Goal: Information Seeking & Learning: Learn about a topic

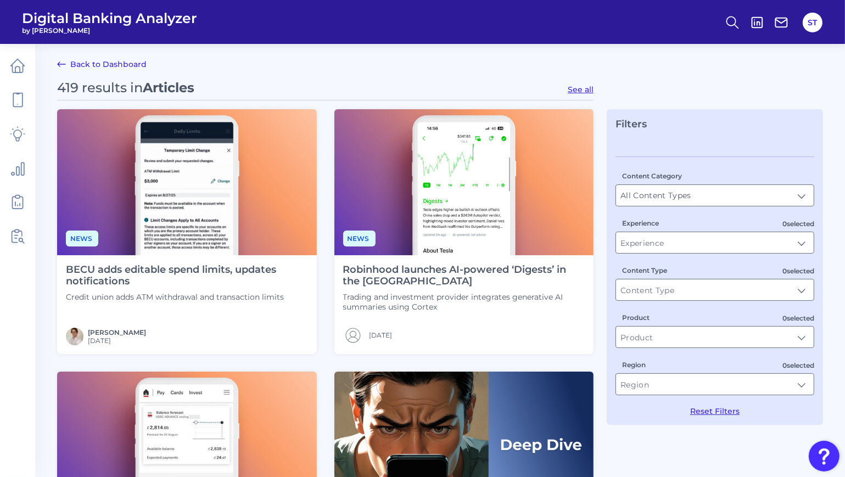
click at [584, 88] on button "See all" at bounding box center [580, 90] width 26 height 10
type input "Articles"
click at [115, 68] on link "Back to Dashboard" at bounding box center [101, 64] width 89 height 13
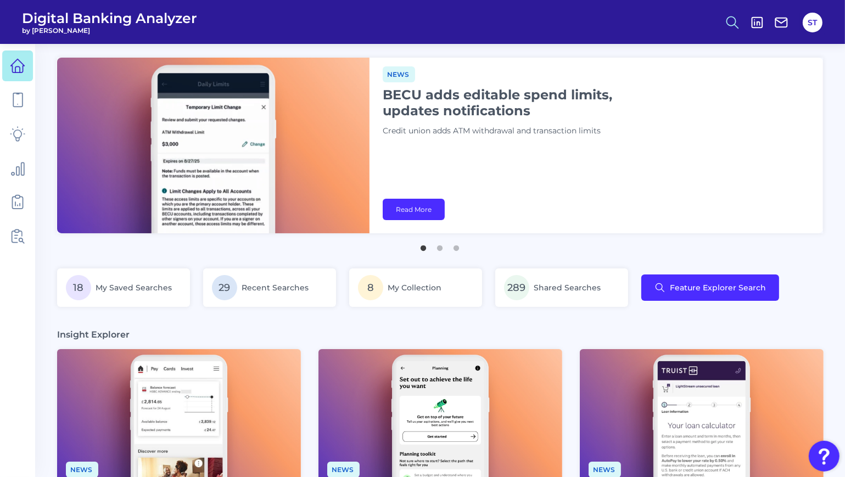
click at [734, 27] on icon at bounding box center [731, 22] width 15 height 15
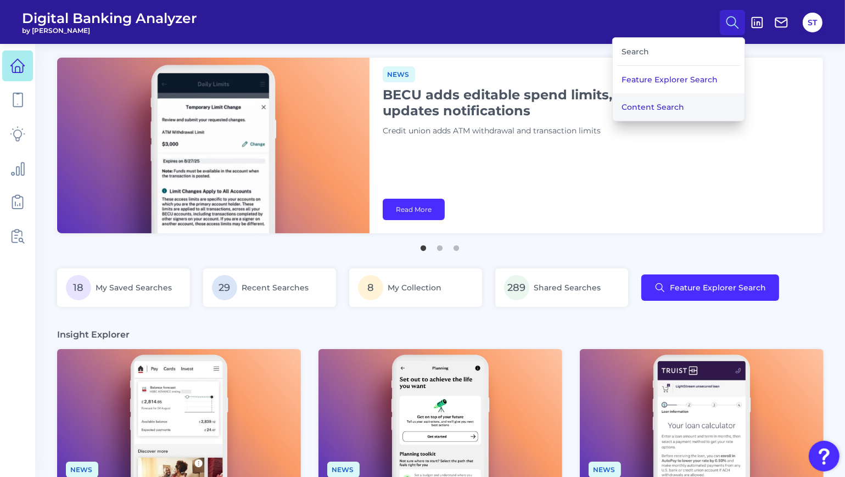
click at [659, 101] on button "Content Search" at bounding box center [678, 106] width 132 height 27
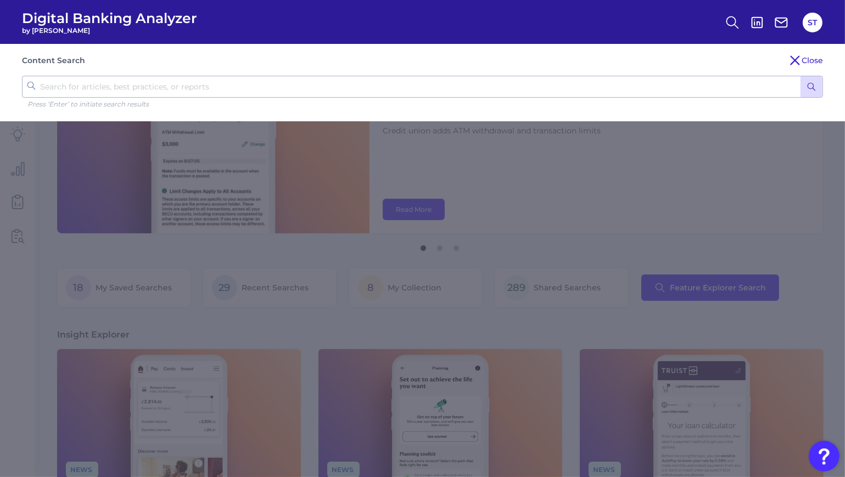
click at [744, 86] on input "text" at bounding box center [422, 87] width 801 height 22
type input "test"
click at [800, 76] on button "submit" at bounding box center [811, 86] width 22 height 21
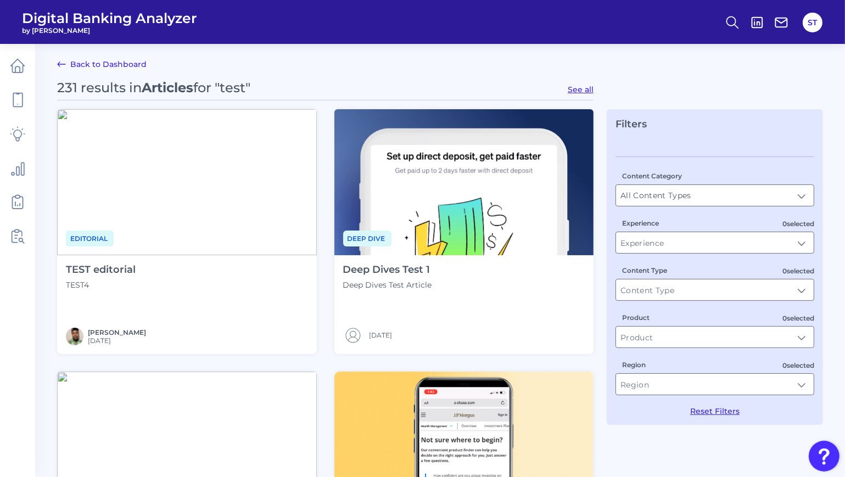
click at [577, 91] on button "See all" at bounding box center [580, 90] width 26 height 10
type input "Articles"
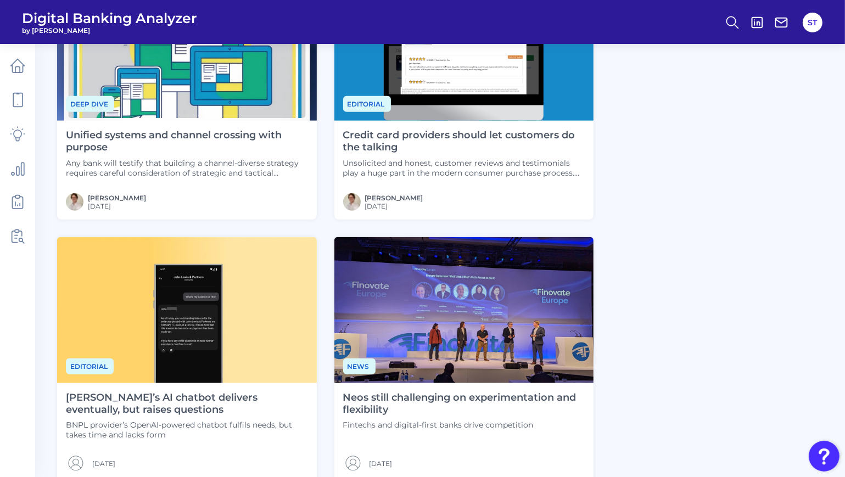
scroll to position [812, 0]
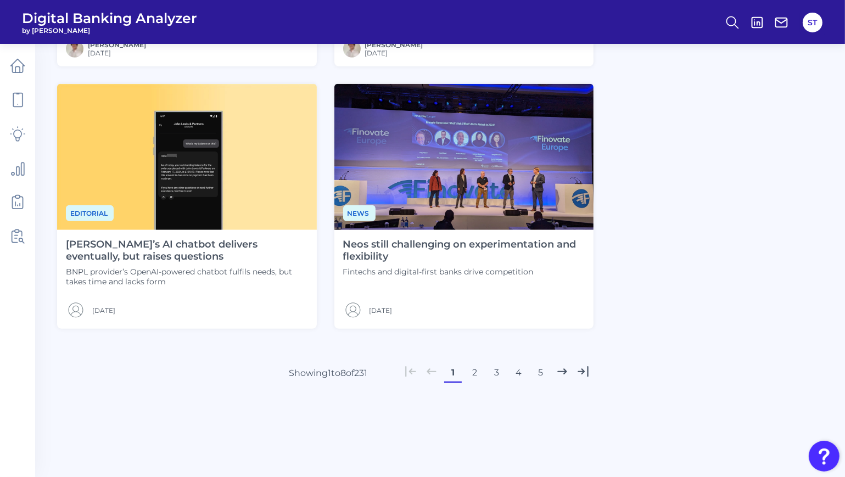
click at [515, 370] on button "4" at bounding box center [519, 373] width 18 height 18
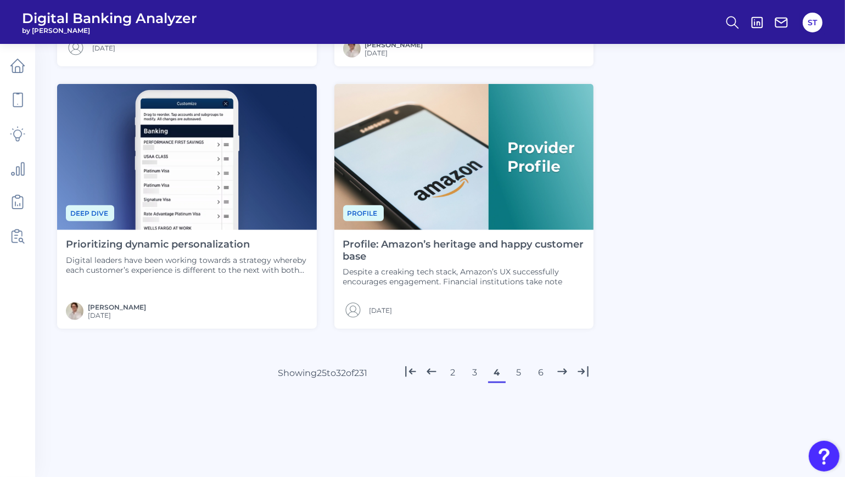
click at [538, 373] on button "6" at bounding box center [541, 373] width 18 height 18
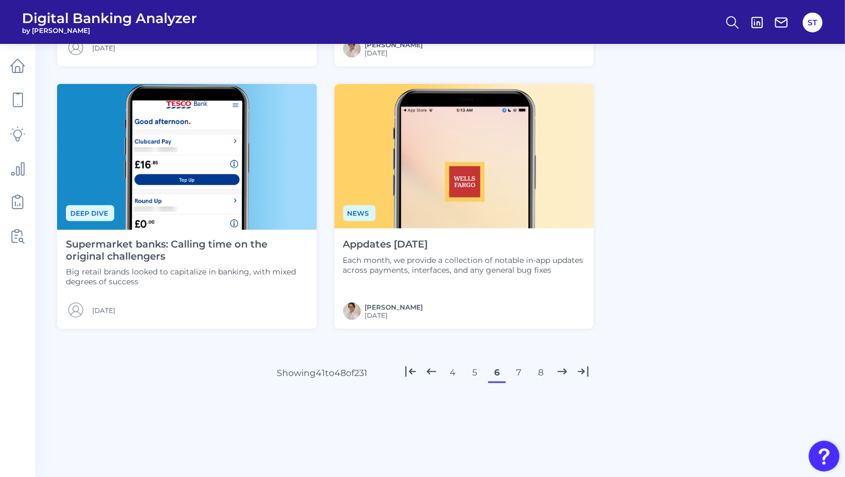
click at [519, 374] on button "7" at bounding box center [519, 373] width 18 height 18
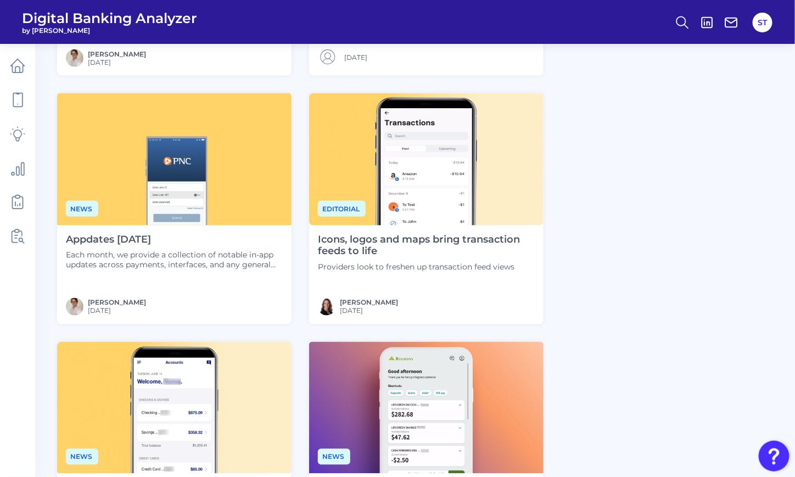
scroll to position [756, 0]
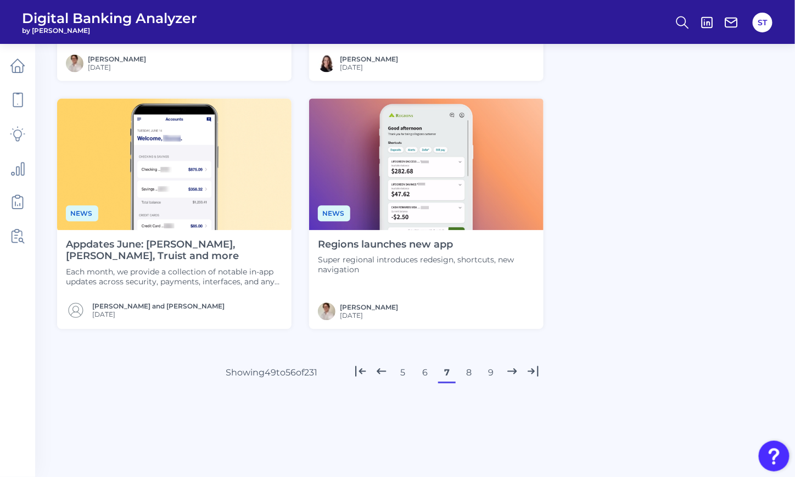
click at [415, 280] on div "Regions launches new app Super regional introduces redesign, shortcuts, new nav…" at bounding box center [426, 279] width 234 height 99
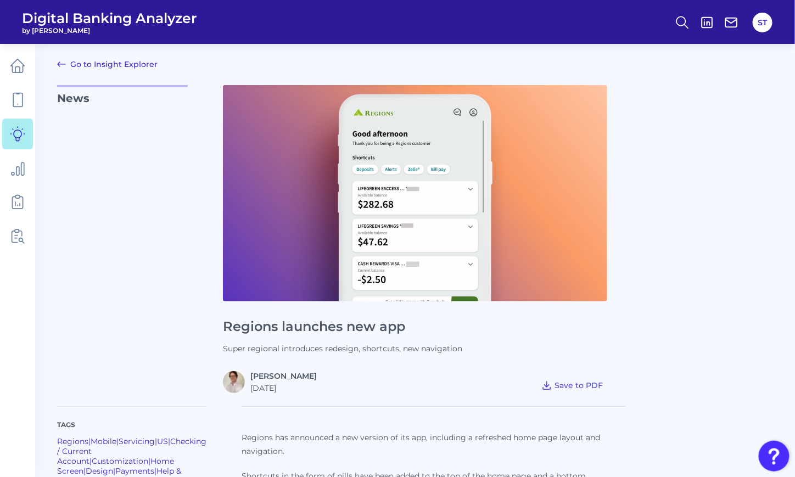
click at [82, 65] on link "Go to Insight Explorer" at bounding box center [107, 64] width 100 height 13
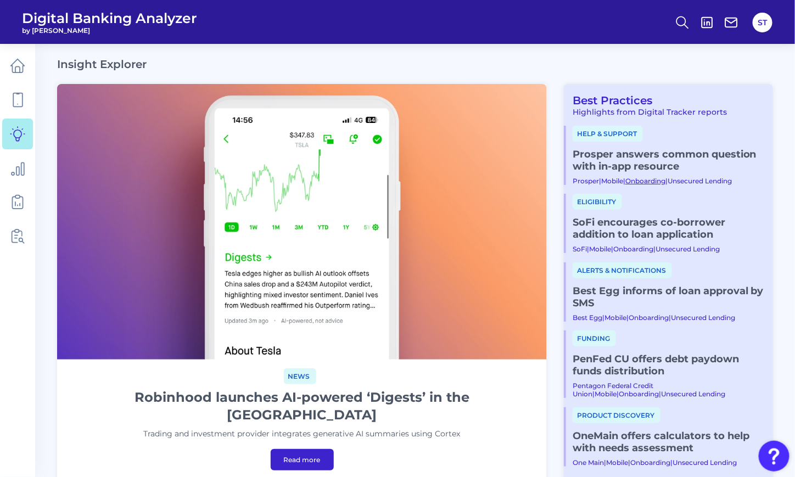
click at [635, 182] on link "Onboarding" at bounding box center [645, 181] width 40 height 8
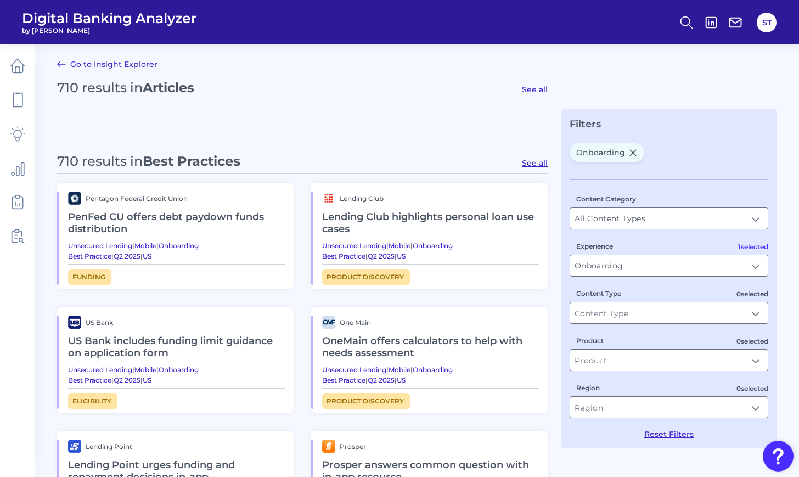
type input "Onboarding"
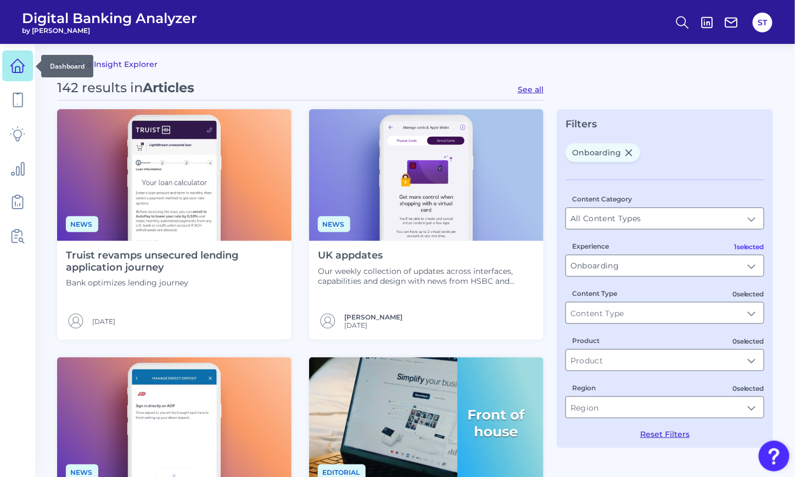
click at [16, 69] on icon at bounding box center [17, 65] width 15 height 15
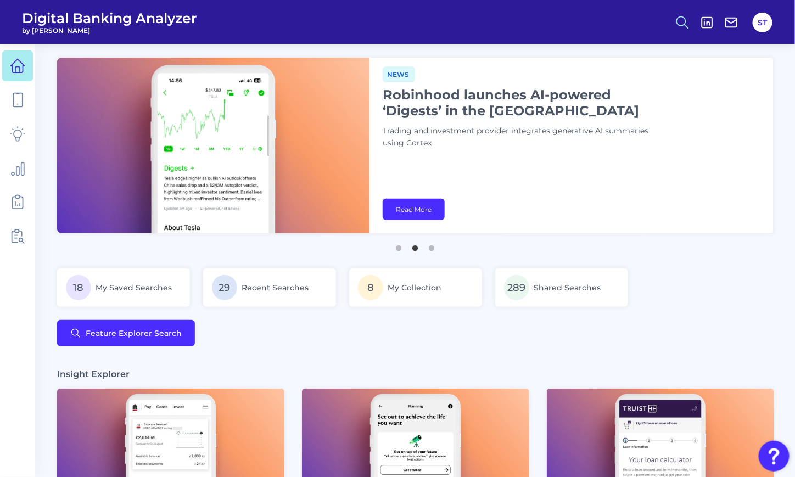
click at [683, 15] on icon at bounding box center [681, 22] width 15 height 15
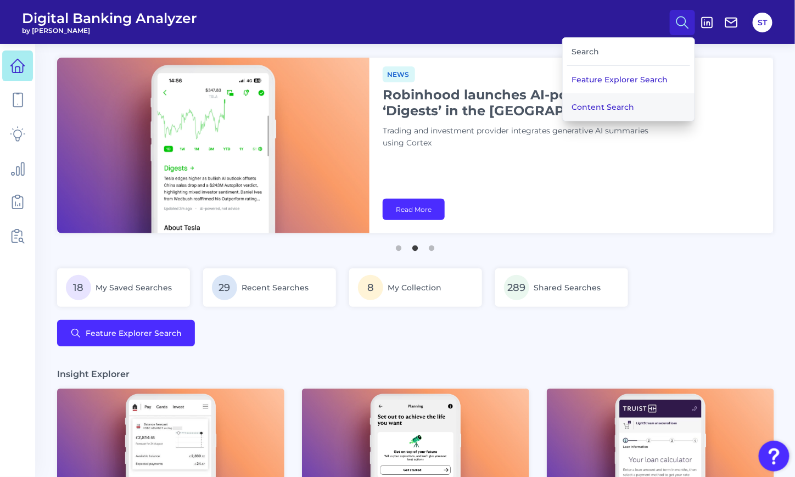
click at [619, 106] on button "Content Search" at bounding box center [628, 106] width 132 height 27
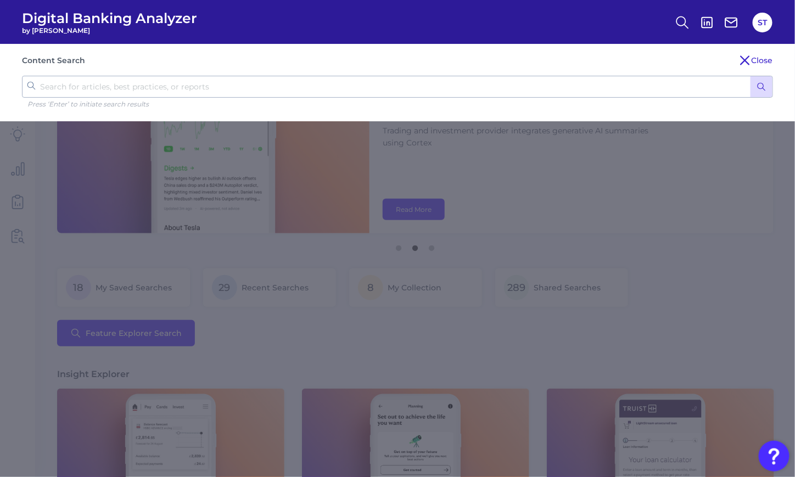
click at [758, 93] on button "submit" at bounding box center [761, 86] width 22 height 21
